Goal: Task Accomplishment & Management: Complete application form

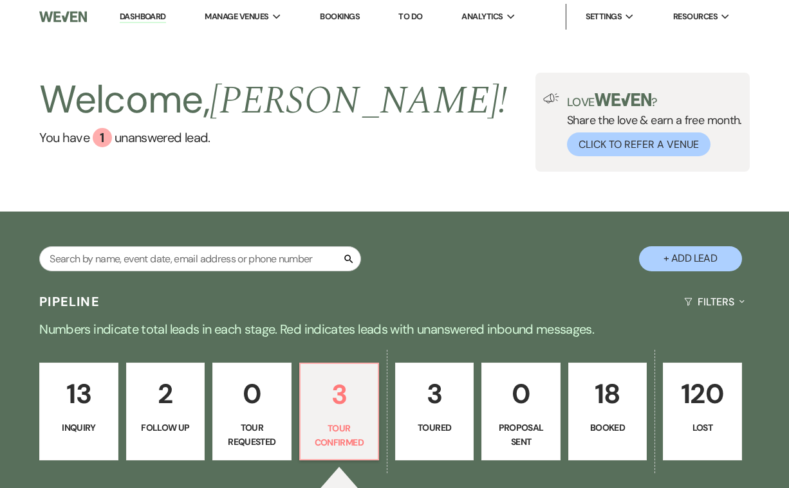
select select "4"
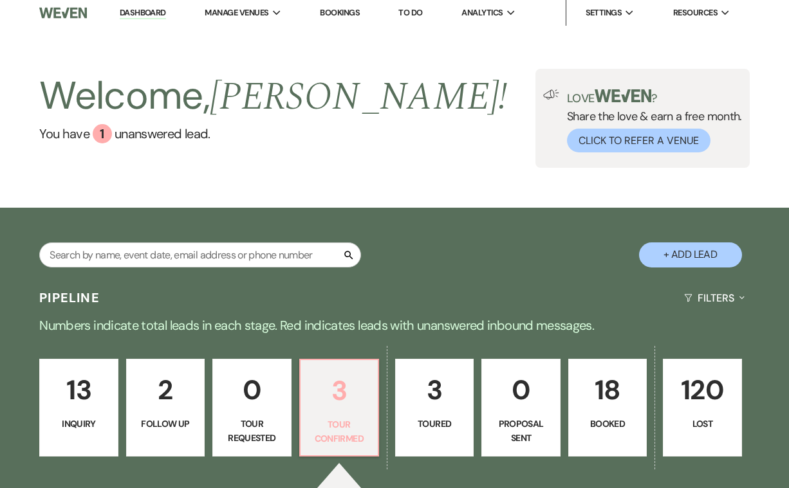
click at [342, 408] on p "3" at bounding box center [339, 390] width 62 height 43
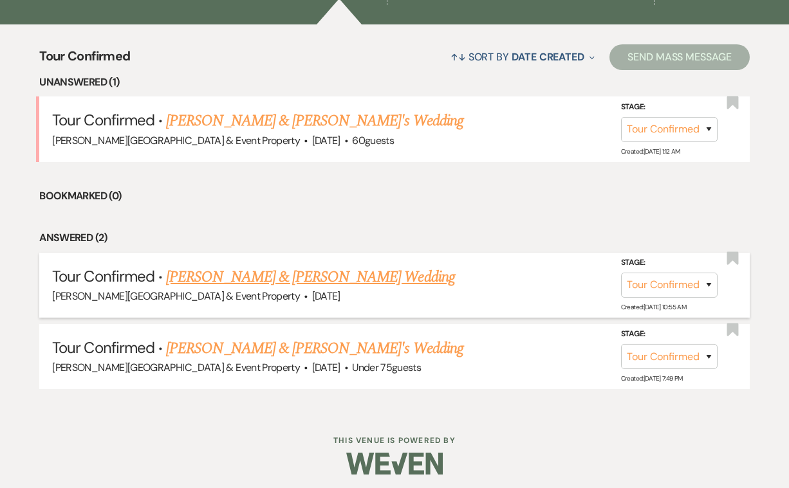
scroll to position [468, 0]
click at [341, 281] on link "[PERSON_NAME] & [PERSON_NAME] Wedding" at bounding box center [310, 277] width 288 height 23
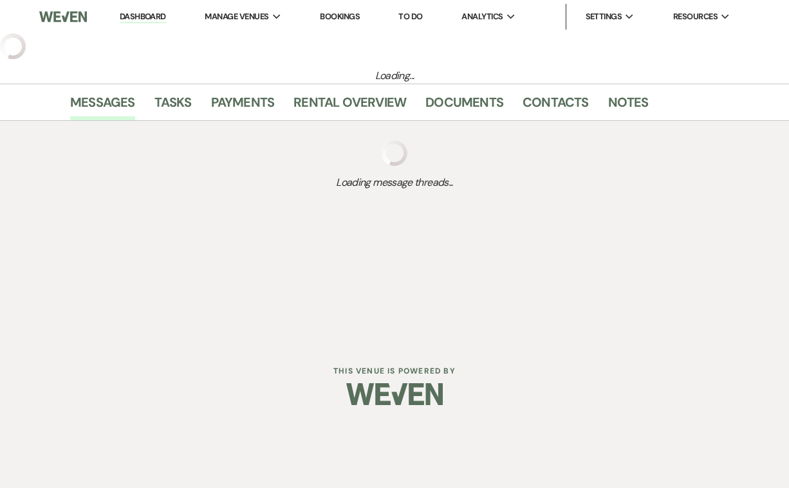
select select "4"
select select "14"
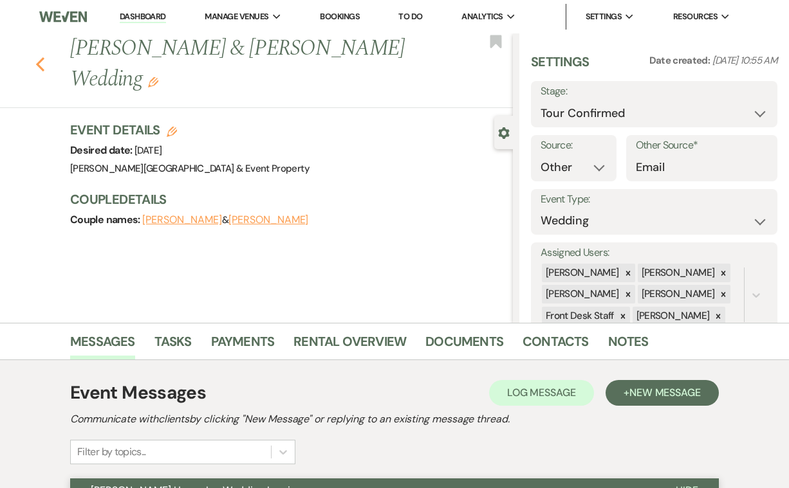
click at [39, 63] on use "button" at bounding box center [40, 64] width 8 height 14
select select "4"
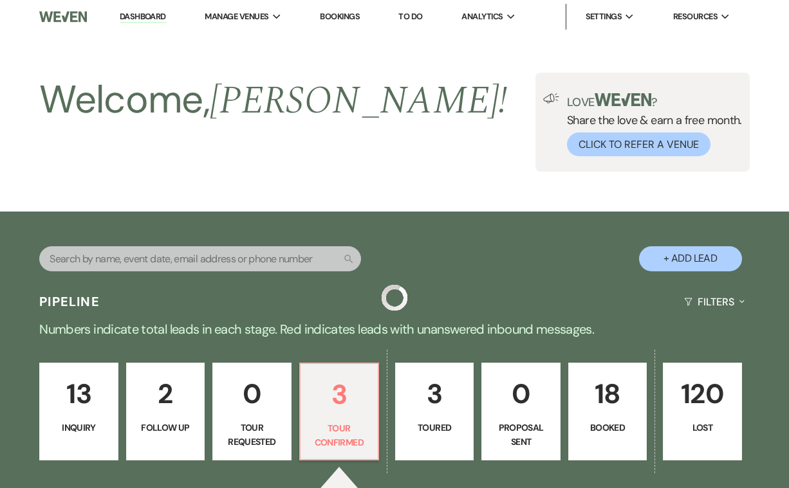
scroll to position [468, 0]
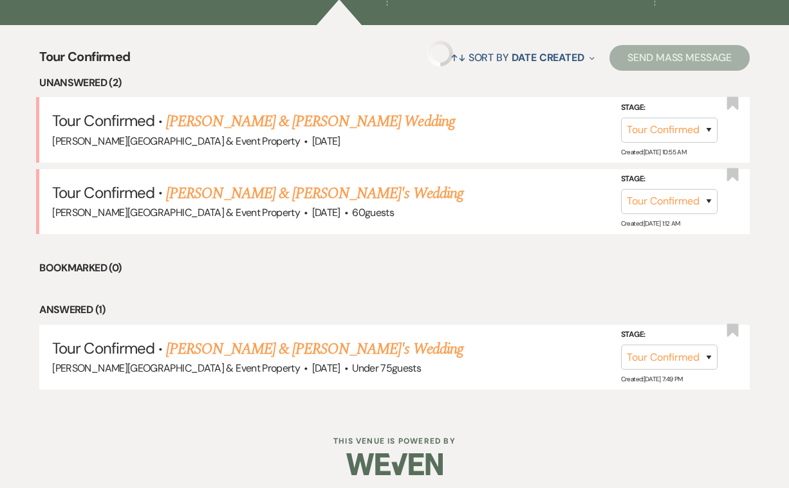
select select "4"
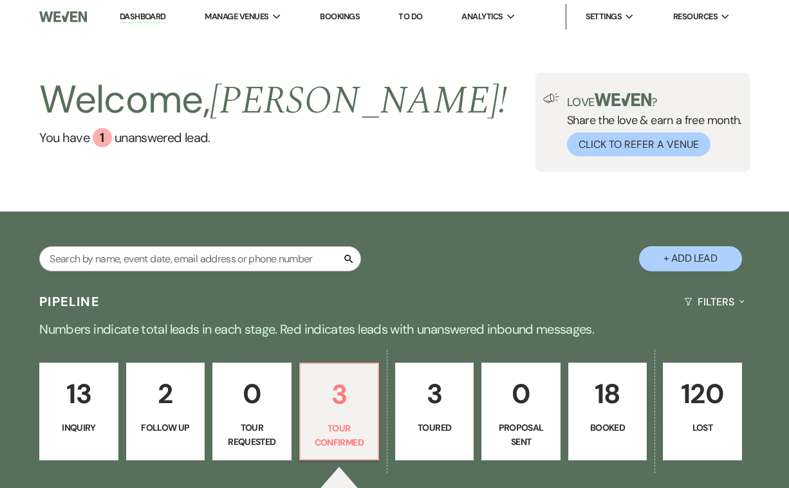
scroll to position [0, 0]
click at [156, 15] on link "Dashboard" at bounding box center [143, 17] width 46 height 12
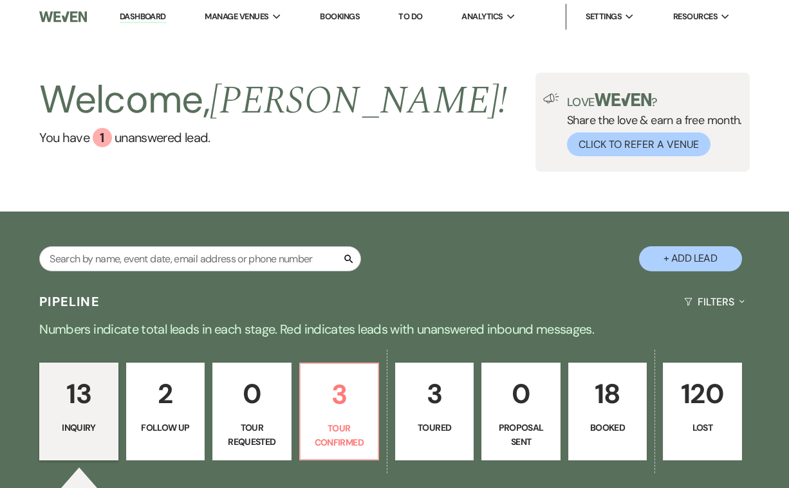
click at [151, 17] on link "Dashboard" at bounding box center [143, 17] width 46 height 12
click at [703, 257] on button "+ Add Lead" at bounding box center [690, 258] width 103 height 25
select select "739"
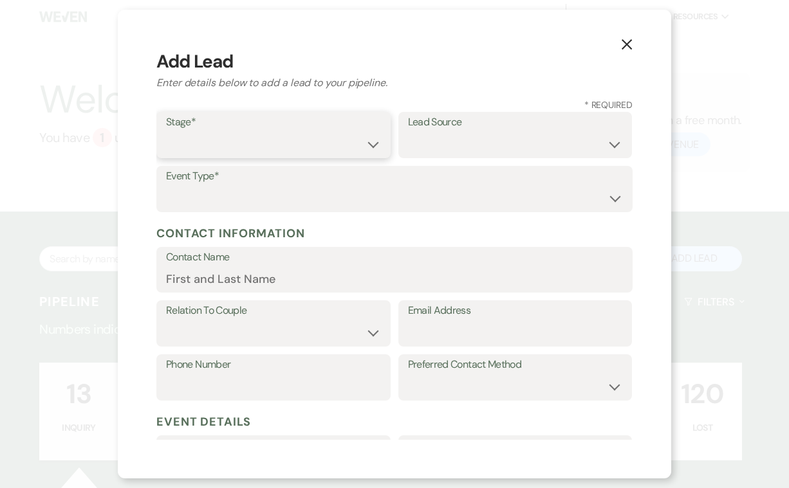
select select "1"
select select "14"
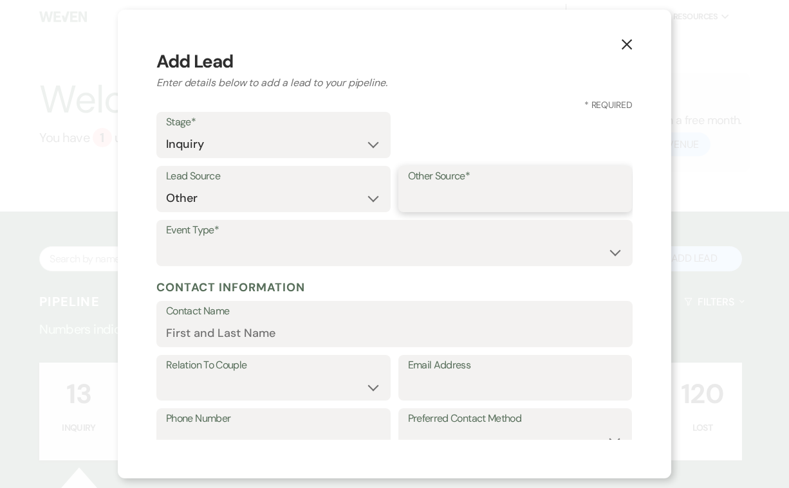
click at [439, 196] on input "Other Source*" at bounding box center [515, 198] width 215 height 25
type input "[PERSON_NAME]"
select select "13"
click at [418, 243] on input "Other Type*" at bounding box center [515, 252] width 215 height 25
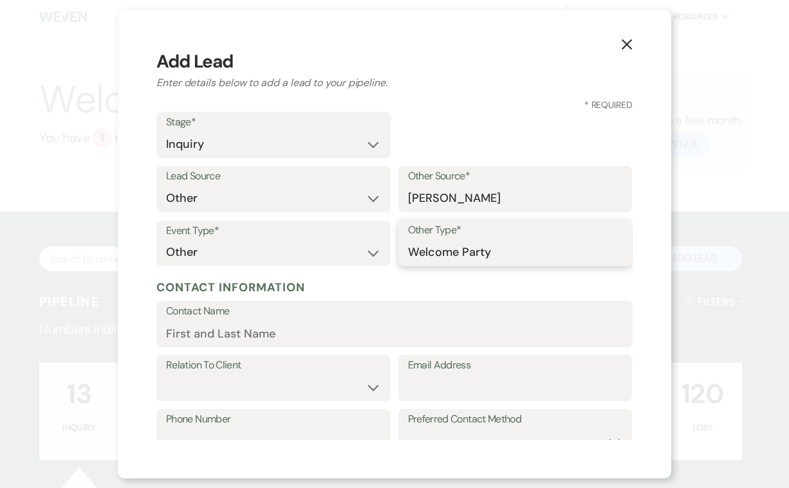
type input "Welcome Party"
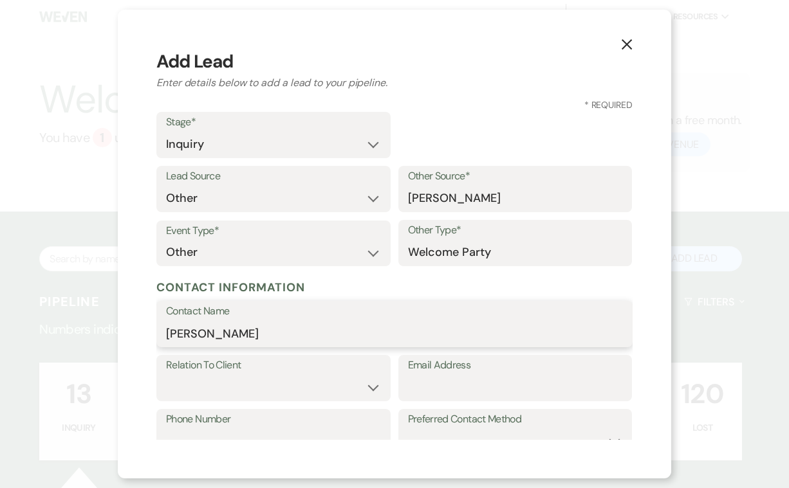
type input "[PERSON_NAME]"
select select "1"
click at [424, 384] on input "Borwedding" at bounding box center [515, 387] width 215 height 25
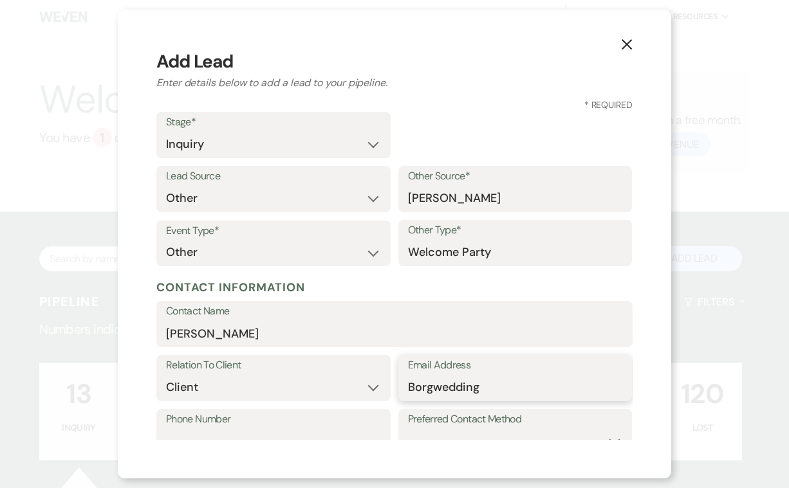
click at [482, 385] on input "Borgwedding" at bounding box center [515, 387] width 215 height 25
type input "[EMAIL_ADDRESS][DOMAIN_NAME]"
click at [230, 423] on label "Phone Number" at bounding box center [273, 420] width 215 height 19
click at [230, 429] on input "Phone Number" at bounding box center [273, 441] width 215 height 25
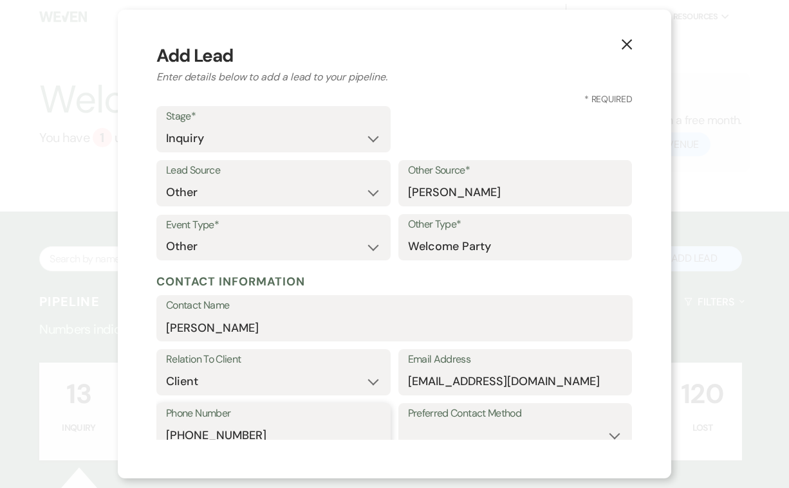
type input "[PHONE_NUMBER]"
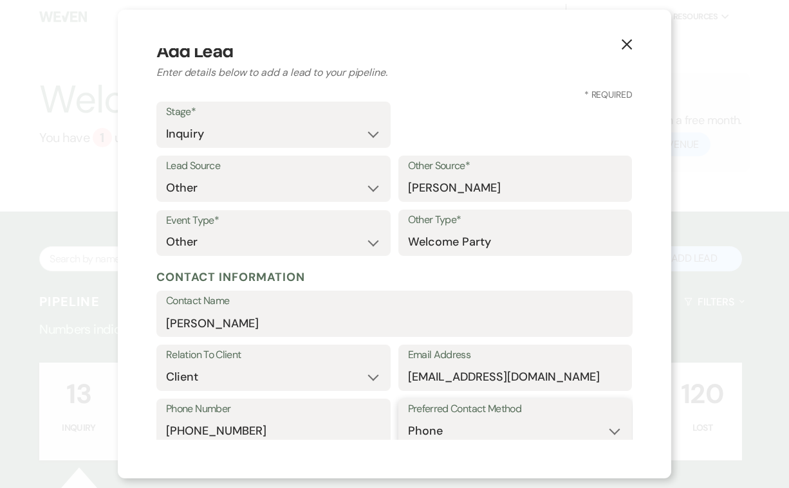
select select "email"
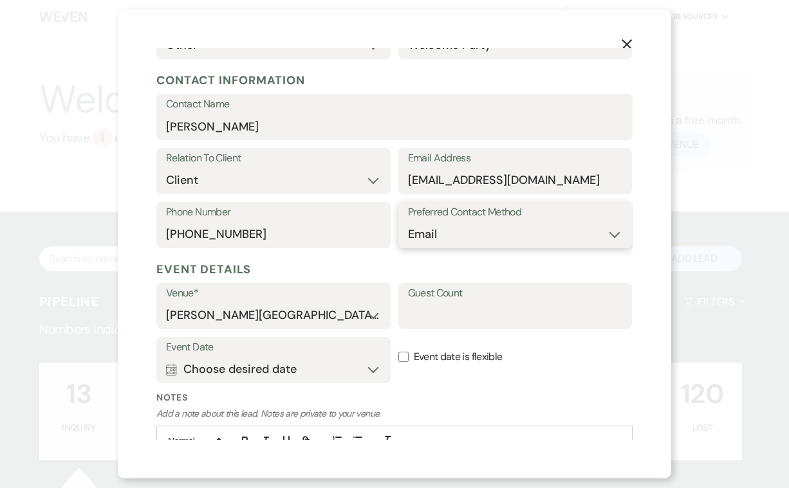
scroll to position [212, 0]
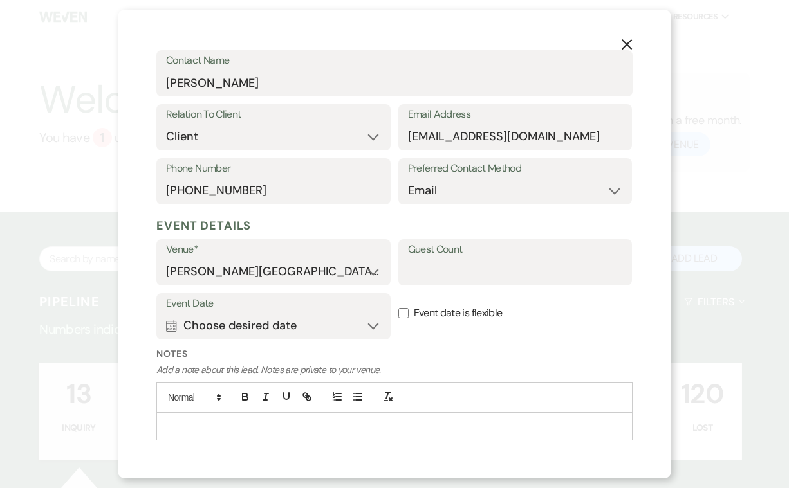
click at [374, 317] on button "Calendar Choose desired date Expand" at bounding box center [273, 326] width 215 height 26
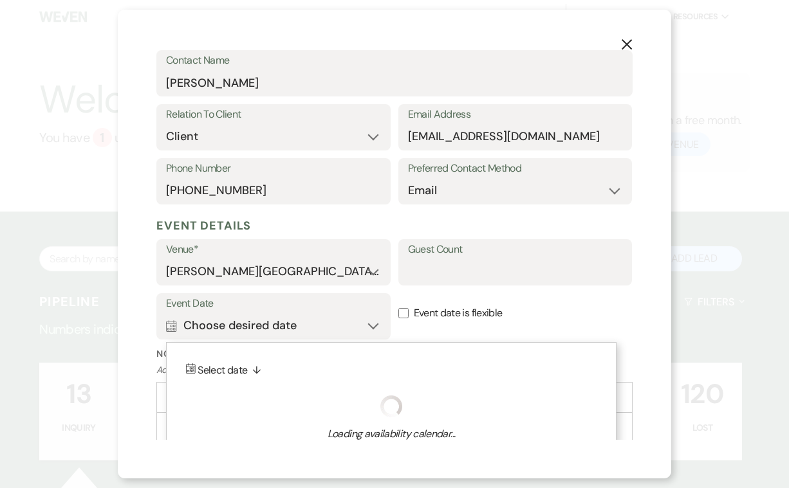
scroll to position [289, 0]
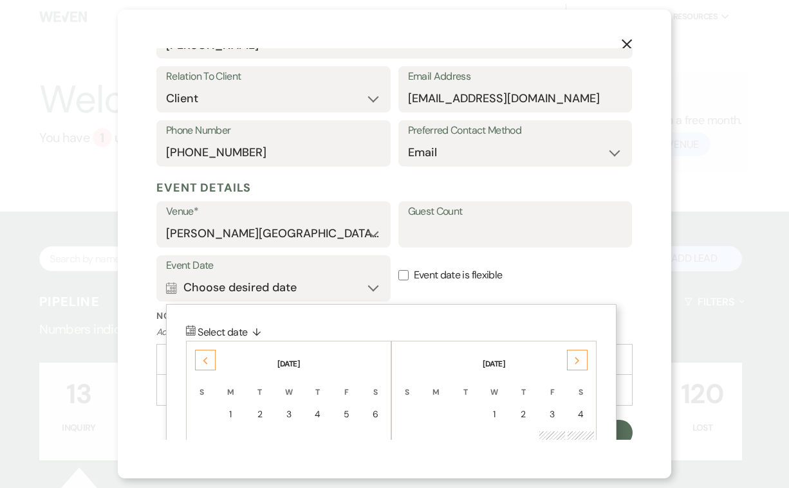
click at [573, 351] on div "Next" at bounding box center [577, 360] width 21 height 21
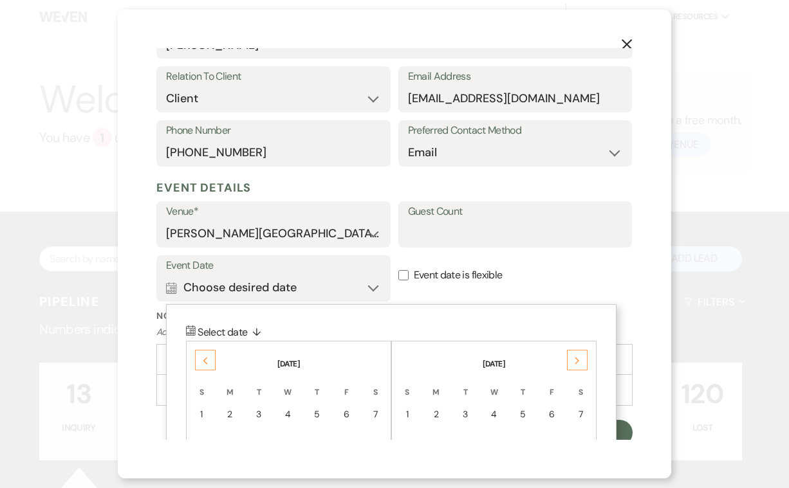
click at [573, 351] on div "Next" at bounding box center [577, 360] width 21 height 21
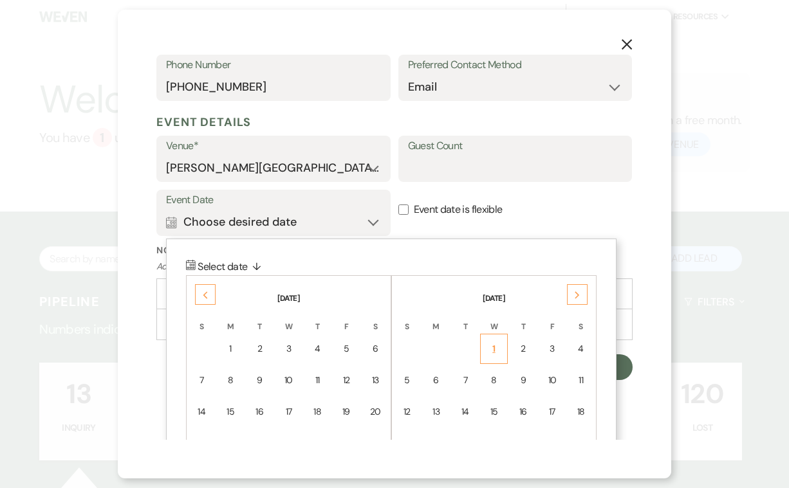
scroll to position [368, 0]
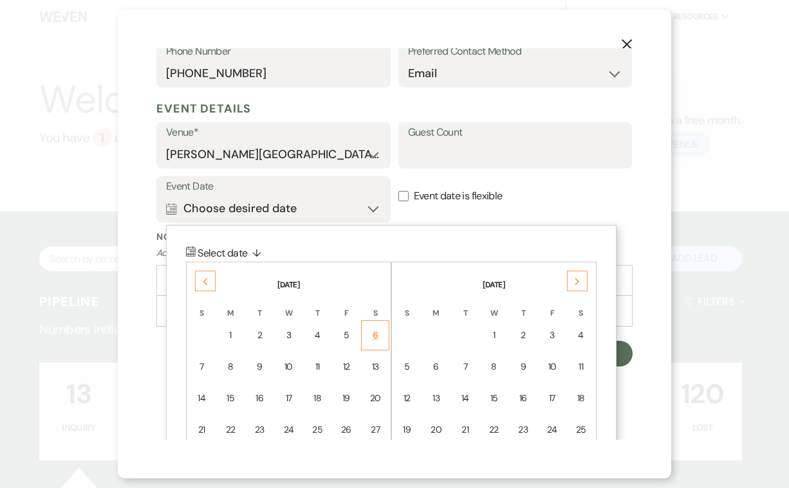
click at [374, 330] on div "6" at bounding box center [375, 336] width 12 height 14
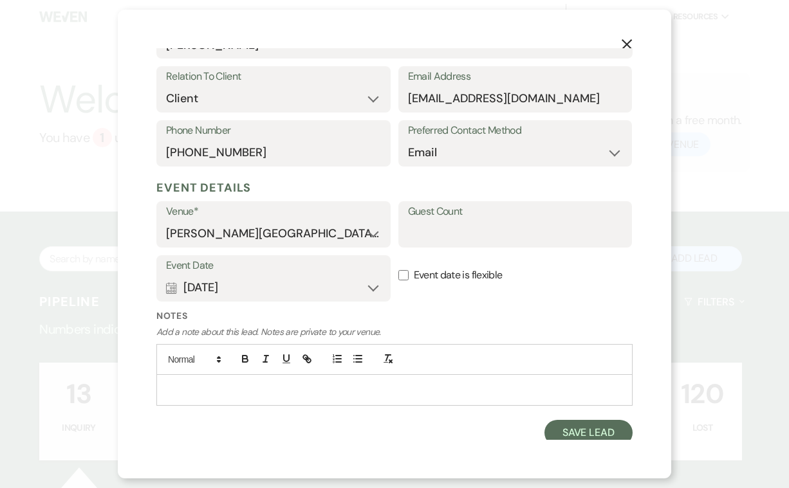
click at [181, 383] on p at bounding box center [395, 390] width 456 height 14
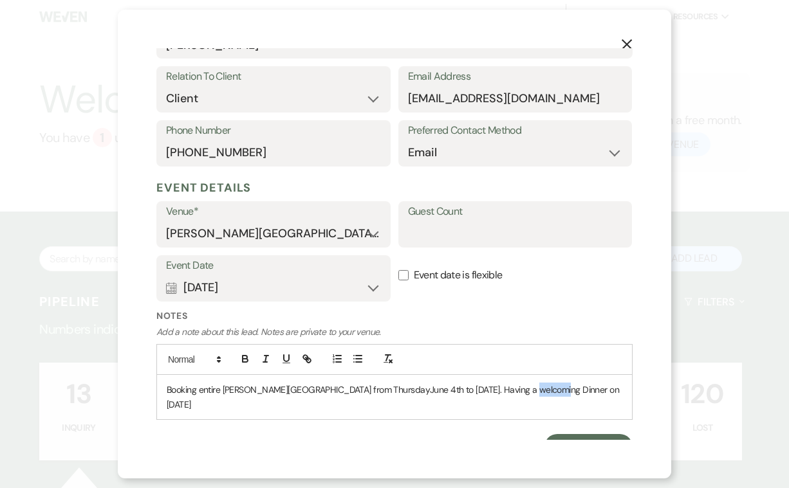
drag, startPoint x: 552, startPoint y: 384, endPoint x: 526, endPoint y: 383, distance: 25.7
click at [526, 383] on p "Booking entire [PERSON_NAME][GEOGRAPHIC_DATA] from ThursdayJune 4th to [DATE]. …" at bounding box center [395, 397] width 456 height 29
click at [372, 286] on button "Calendar [DATE] Expand" at bounding box center [273, 288] width 215 height 26
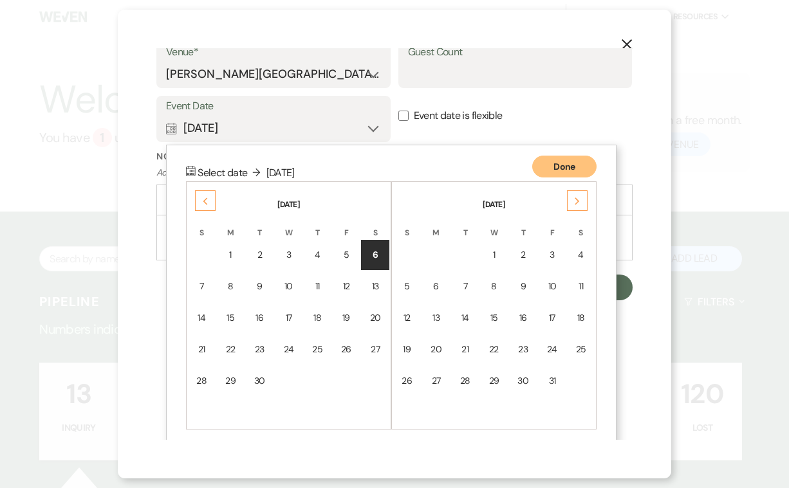
scroll to position [453, 0]
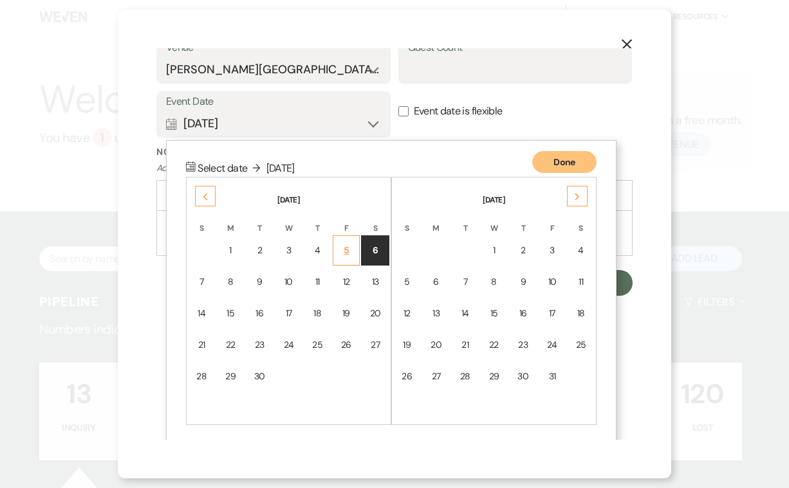
click at [349, 244] on div "5" at bounding box center [346, 251] width 11 height 14
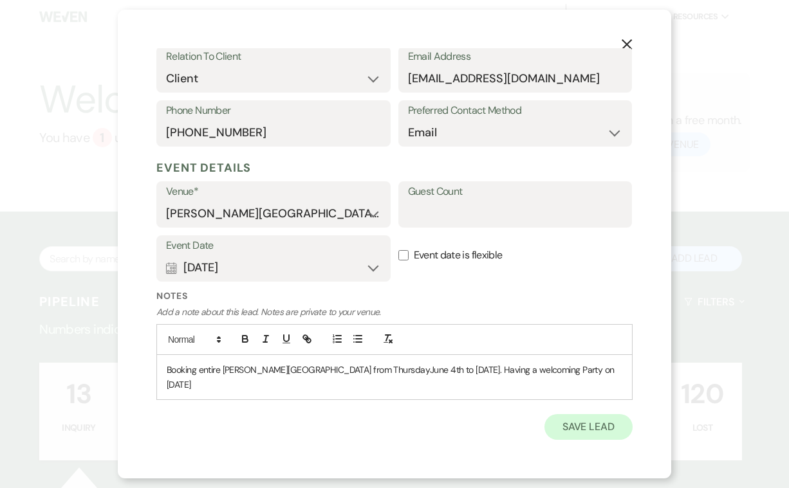
click at [583, 414] on button "Save Lead" at bounding box center [588, 427] width 88 height 26
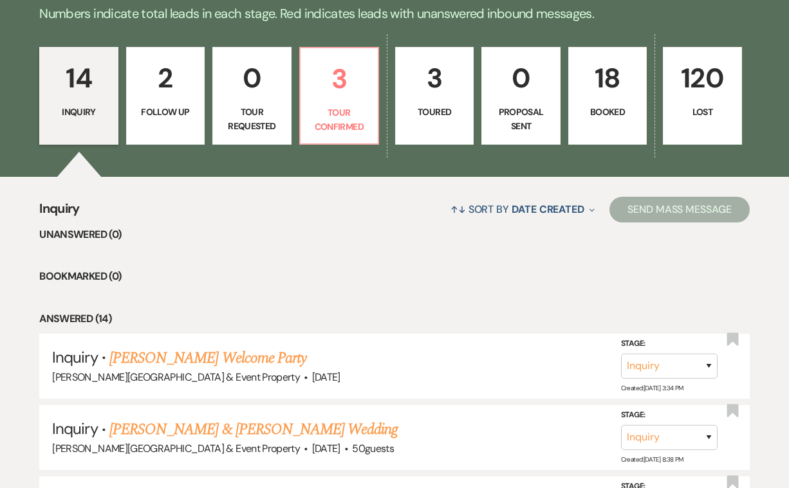
scroll to position [335, 0]
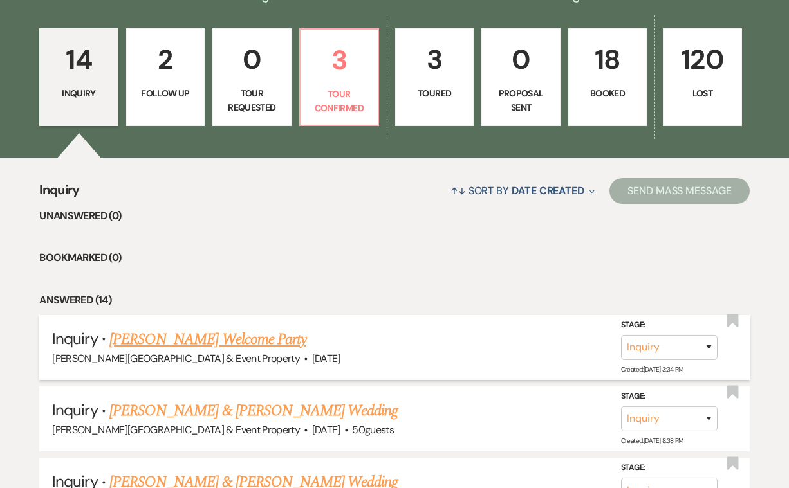
click at [272, 339] on link "[PERSON_NAME] Welcome Party" at bounding box center [207, 339] width 197 height 23
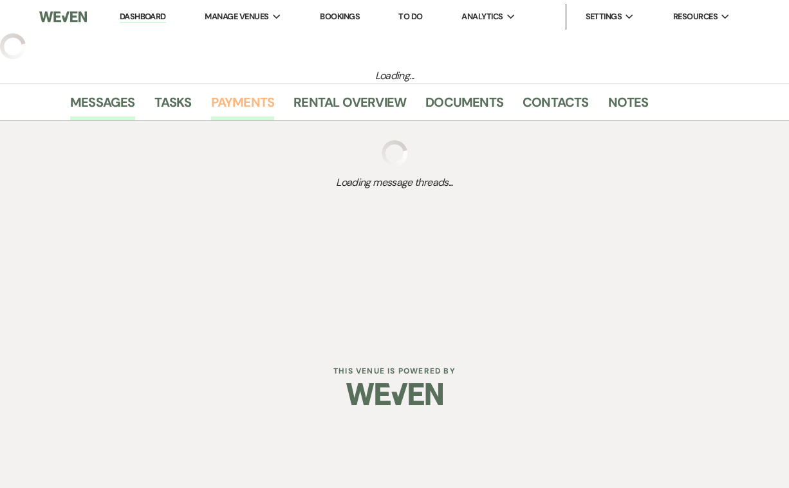
select select "14"
select select "13"
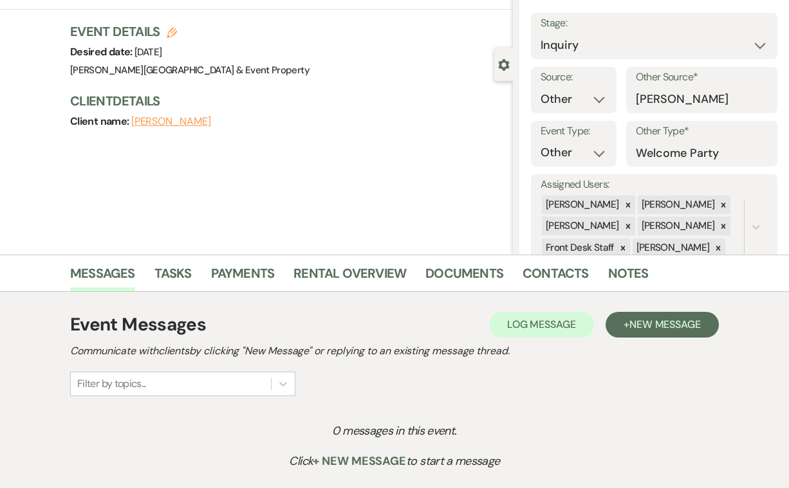
scroll to position [107, 0]
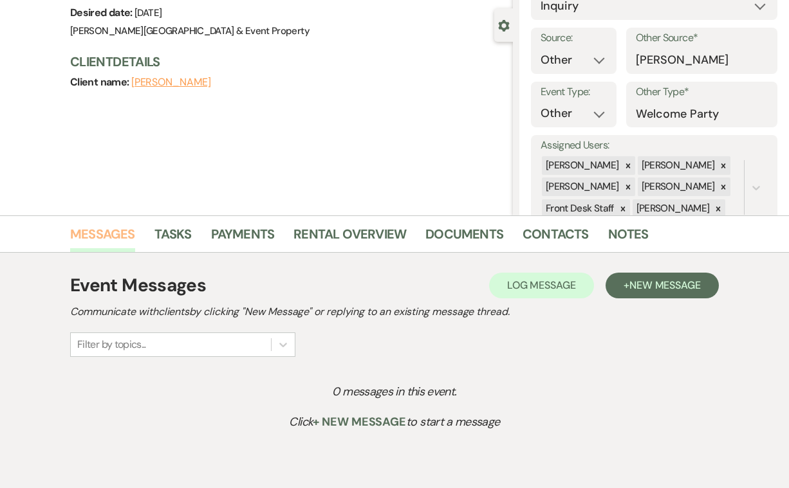
click at [115, 234] on link "Messages" at bounding box center [102, 238] width 65 height 28
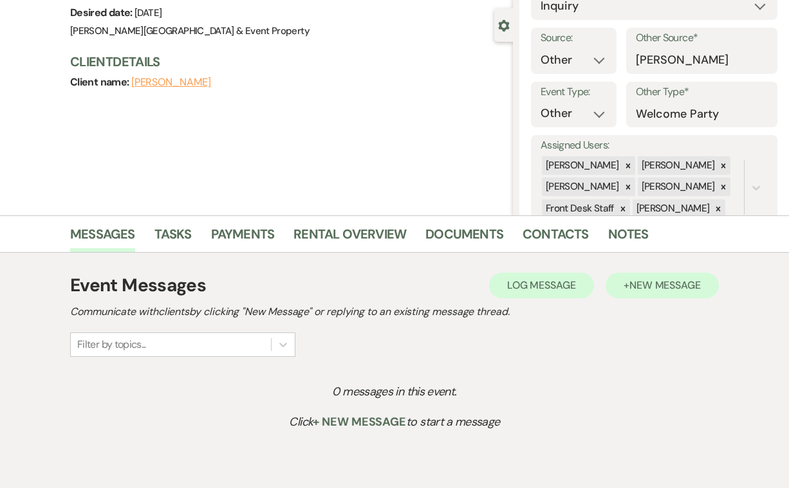
click at [649, 288] on span "New Message" at bounding box center [664, 286] width 71 height 14
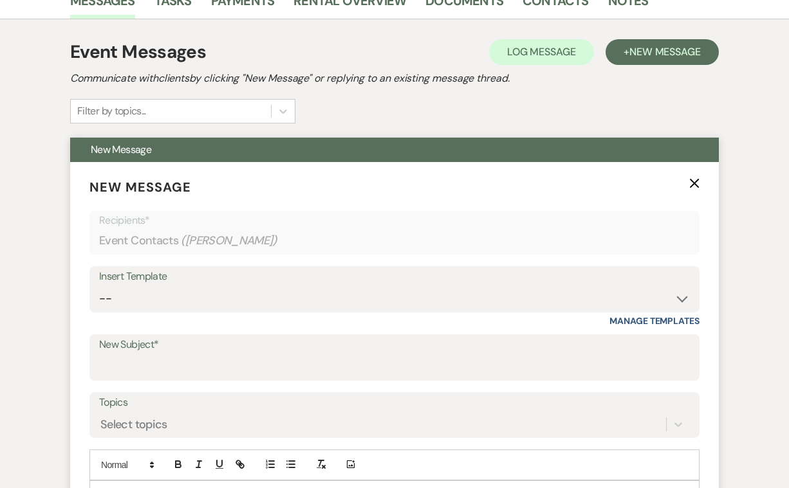
scroll to position [347, 0]
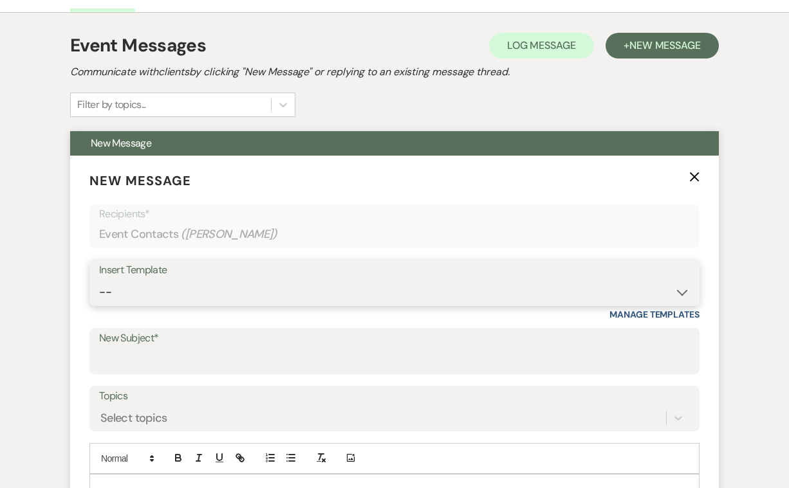
select select "2746"
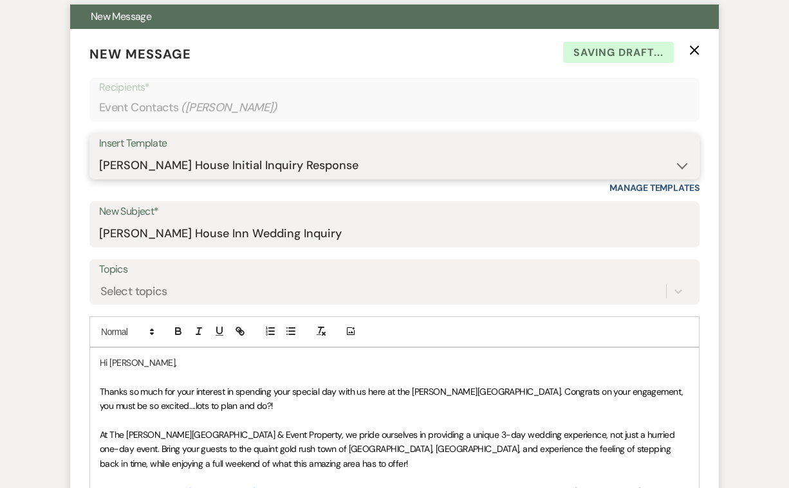
scroll to position [496, 0]
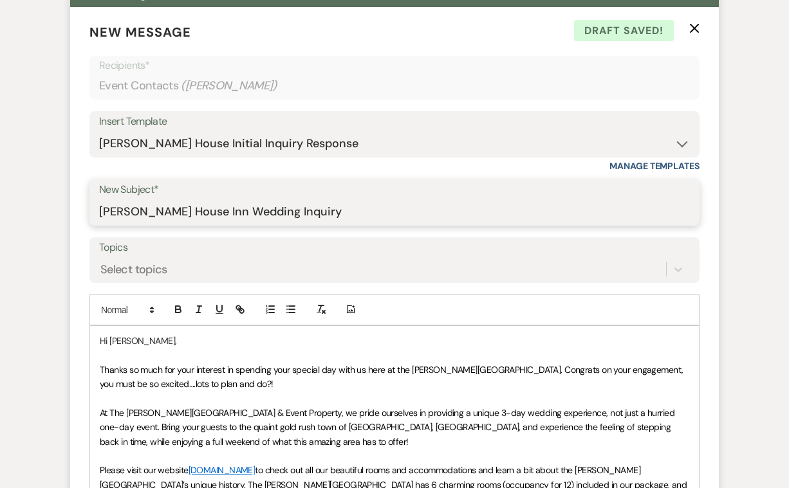
drag, startPoint x: 293, startPoint y: 209, endPoint x: 248, endPoint y: 216, distance: 46.1
click at [248, 216] on input "[PERSON_NAME] House Inn Wedding Inquiry" at bounding box center [394, 211] width 591 height 25
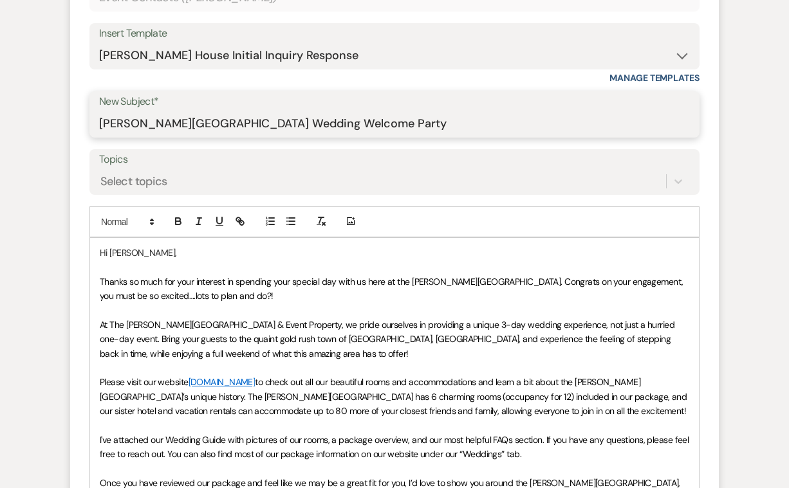
scroll to position [596, 0]
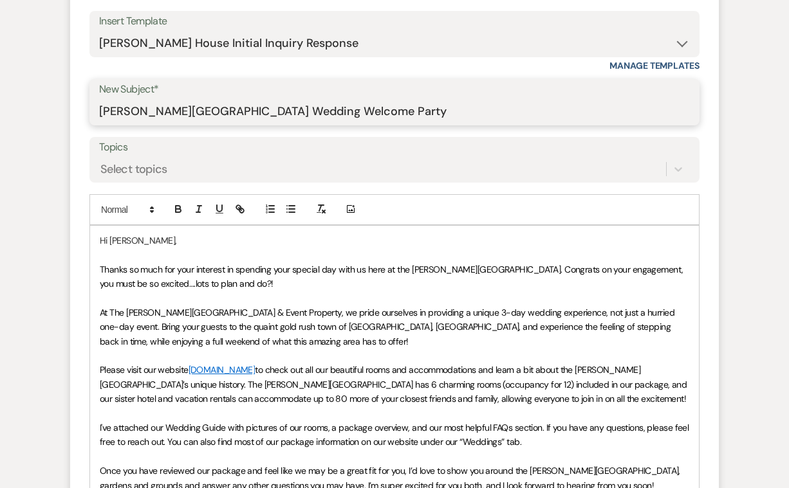
type input "[PERSON_NAME][GEOGRAPHIC_DATA] Wedding Welcome Party"
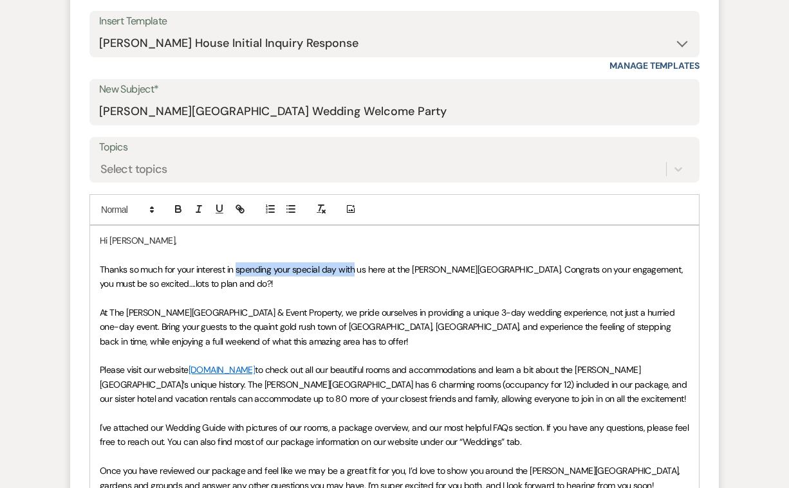
drag, startPoint x: 235, startPoint y: 264, endPoint x: 352, endPoint y: 268, distance: 117.2
click at [352, 268] on span "Thanks so much for your interest in spending your special day with us here at t…" at bounding box center [393, 277] width 586 height 26
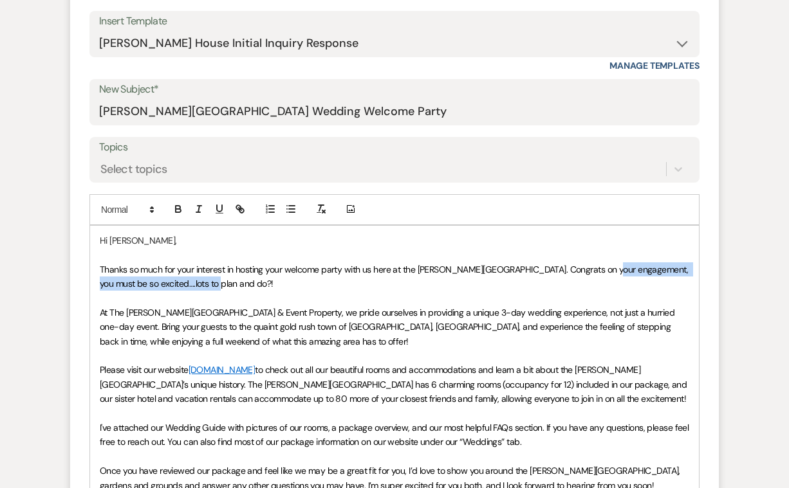
drag, startPoint x: 212, startPoint y: 281, endPoint x: 606, endPoint y: 268, distance: 394.0
click at [606, 268] on span "Thanks so much for your interest in hosting your welcome party with us here at …" at bounding box center [395, 277] width 591 height 26
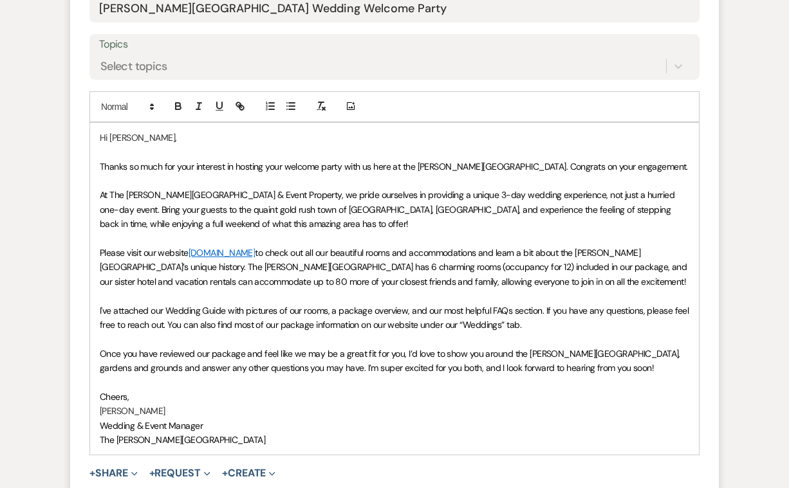
scroll to position [702, 0]
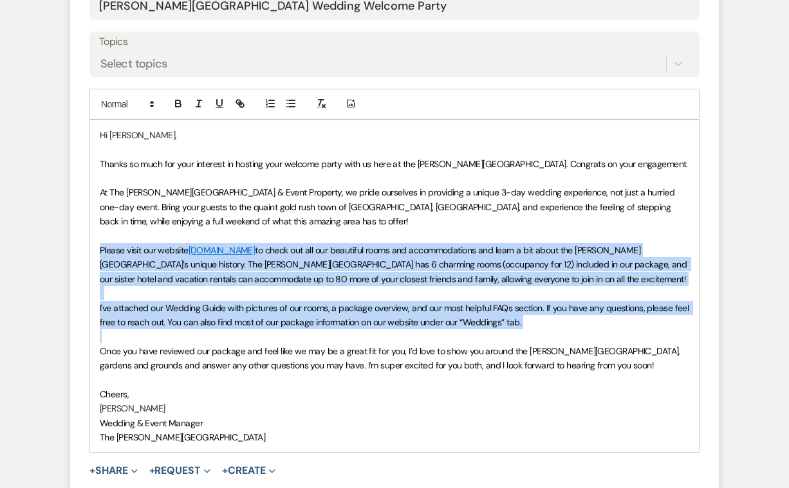
drag, startPoint x: 98, startPoint y: 245, endPoint x: 105, endPoint y: 330, distance: 85.2
click at [105, 330] on div "Hi [PERSON_NAME], Thanks so much for your interest in hosting your welcome part…" at bounding box center [394, 286] width 609 height 333
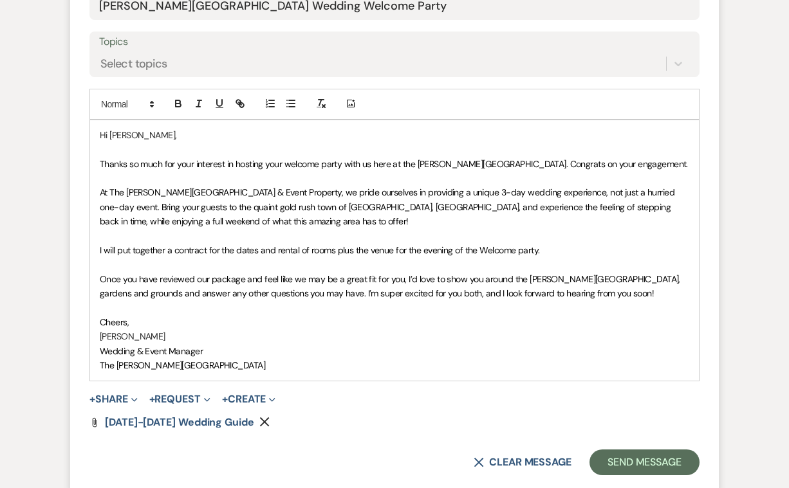
click at [394, 246] on span "I will put together a contract for the dates and rental of rooms plus the venue…" at bounding box center [319, 251] width 439 height 12
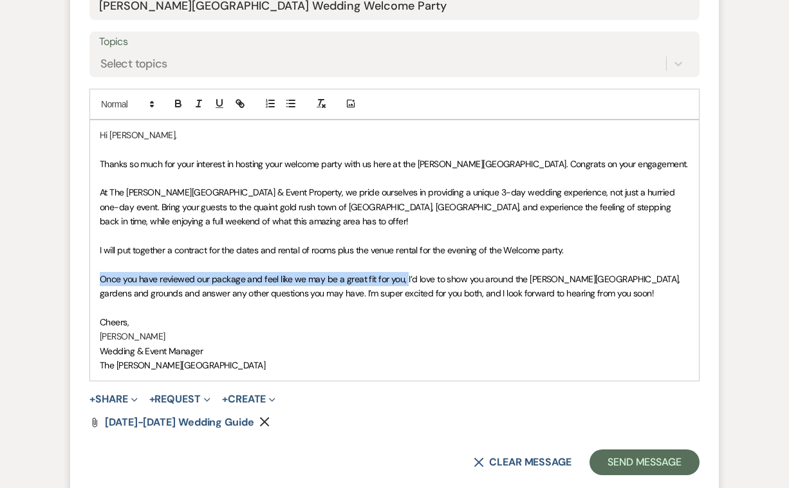
drag, startPoint x: 404, startPoint y: 275, endPoint x: 94, endPoint y: 270, distance: 310.2
click at [94, 270] on div "Hi [PERSON_NAME], Thanks so much for your interest in hosting your welcome part…" at bounding box center [394, 250] width 609 height 261
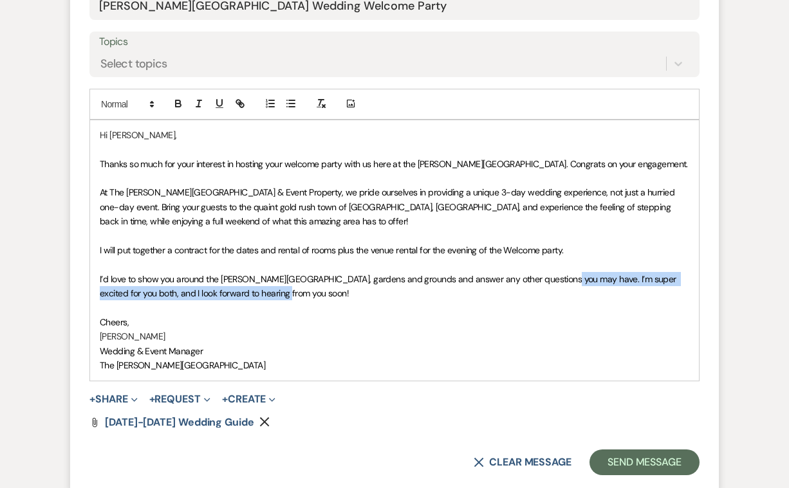
click at [556, 282] on p "I’d love to show you around the [PERSON_NAME][GEOGRAPHIC_DATA], gardens and gro…" at bounding box center [394, 286] width 589 height 29
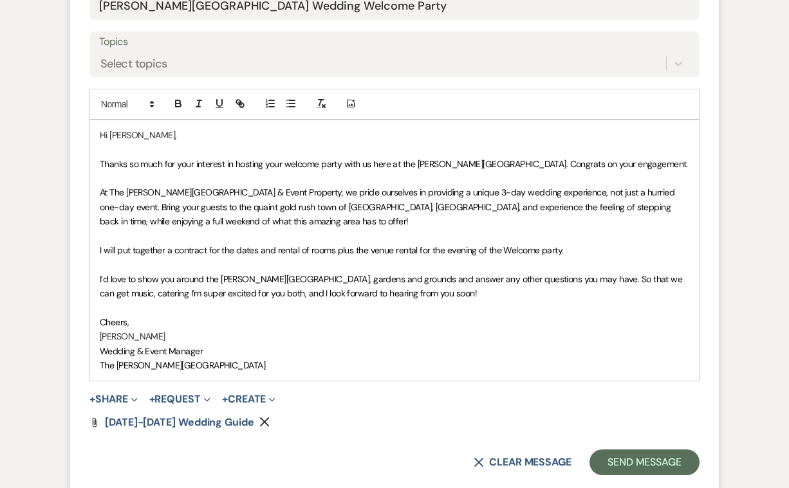
click at [685, 275] on span "I’d love to show you around the [PERSON_NAME][GEOGRAPHIC_DATA], gardens and gro…" at bounding box center [392, 286] width 585 height 26
drag, startPoint x: 290, startPoint y: 288, endPoint x: 299, endPoint y: 288, distance: 9.7
click at [299, 288] on span "I’d love to show you around the [PERSON_NAME][GEOGRAPHIC_DATA], gardens and gro…" at bounding box center [392, 286] width 585 height 26
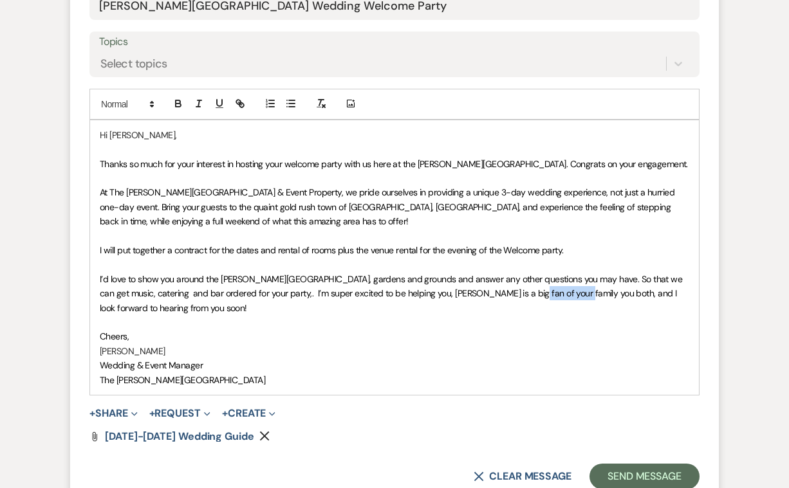
drag, startPoint x: 537, startPoint y: 290, endPoint x: 486, endPoint y: 290, distance: 50.2
click at [486, 290] on span "I’d love to show you around the [PERSON_NAME][GEOGRAPHIC_DATA], gardens and gro…" at bounding box center [392, 293] width 585 height 41
click at [162, 344] on p "[PERSON_NAME]" at bounding box center [394, 351] width 589 height 14
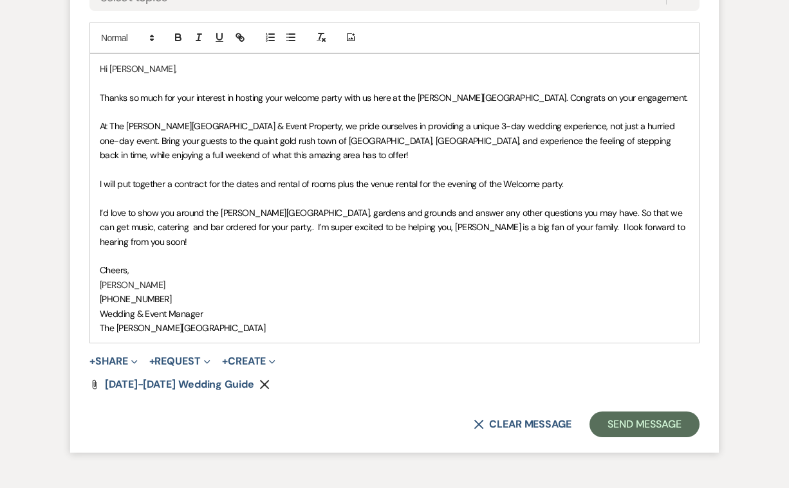
scroll to position [774, 0]
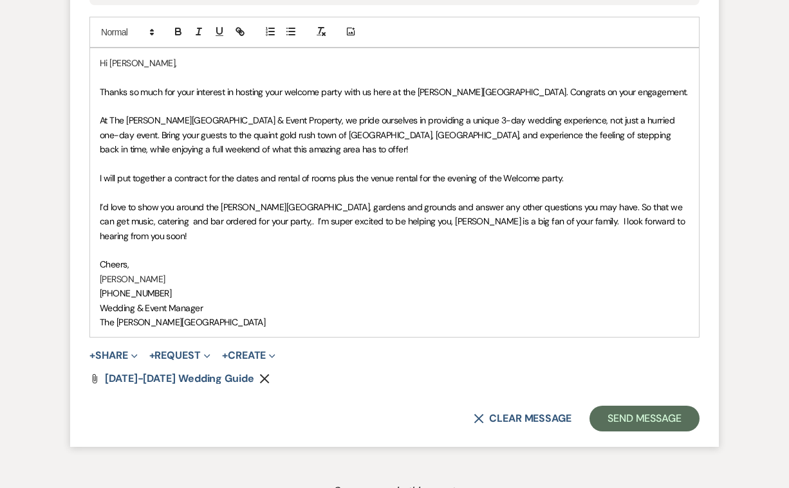
click at [259, 374] on icon "Remove" at bounding box center [264, 379] width 10 height 10
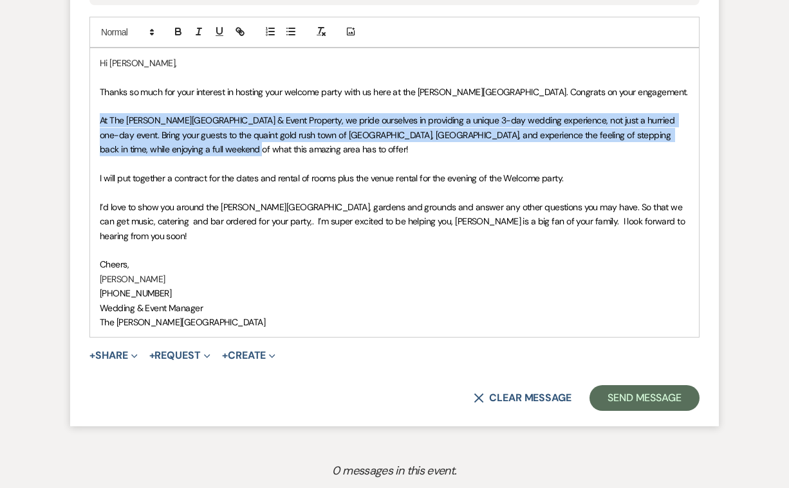
drag, startPoint x: 201, startPoint y: 147, endPoint x: 94, endPoint y: 117, distance: 111.6
click at [94, 116] on div "Hi [PERSON_NAME], Thanks so much for your interest in hosting your welcome part…" at bounding box center [394, 192] width 609 height 289
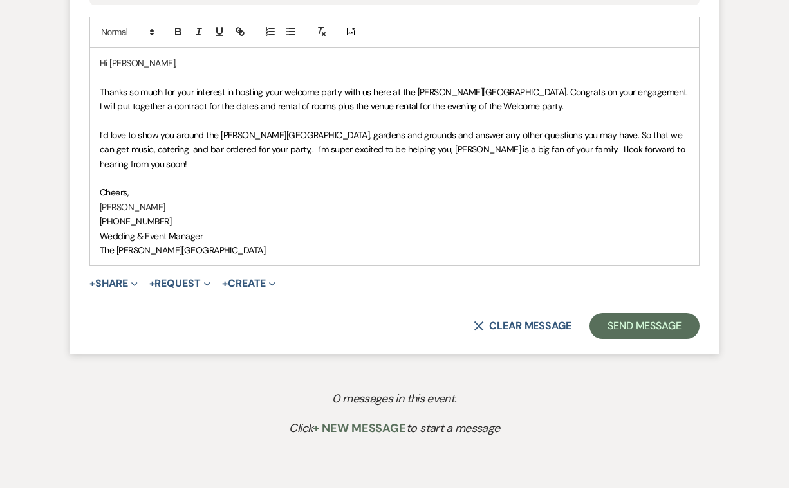
click at [569, 102] on p "I will put together a contract for the dates and rental of rooms plus the venue…" at bounding box center [394, 106] width 589 height 14
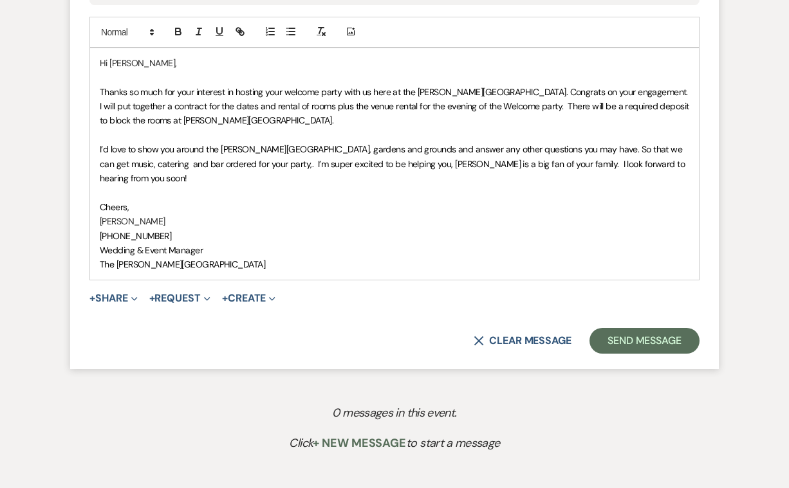
click at [109, 117] on span "I will put together a contract for the dates and rental of rooms plus the venue…" at bounding box center [395, 113] width 591 height 26
click at [636, 328] on button "Send Message" at bounding box center [644, 341] width 110 height 26
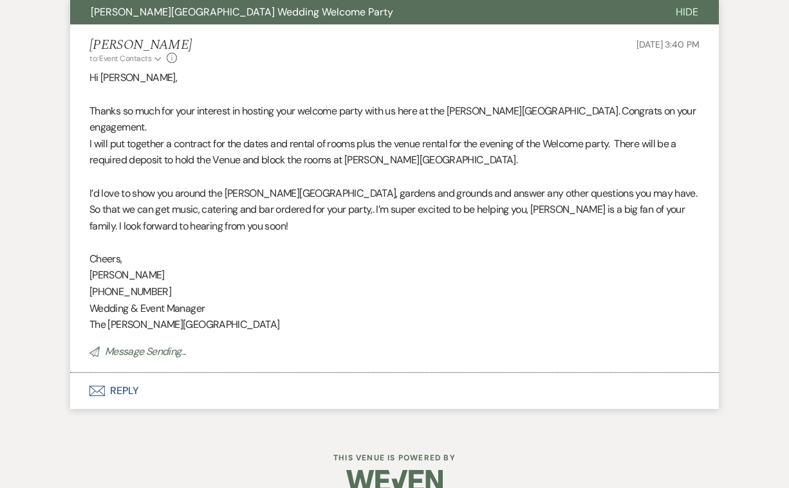
scroll to position [452, 0]
